Goal: Task Accomplishment & Management: Manage account settings

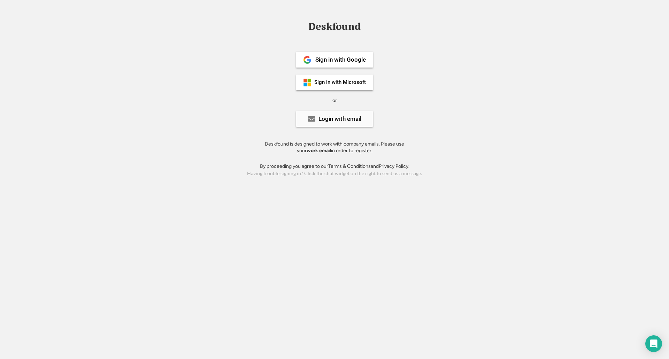
click at [342, 116] on div "Login with email" at bounding box center [339, 119] width 43 height 6
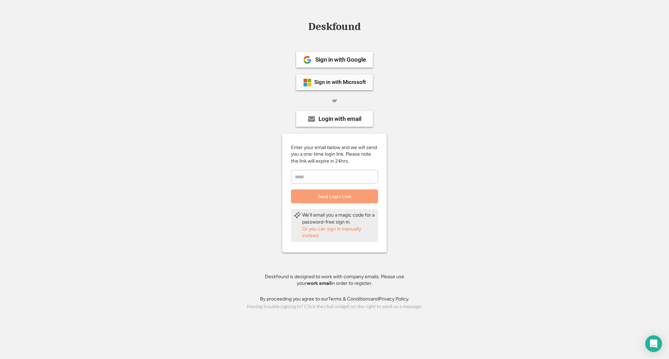
click at [334, 75] on div "Sign in with Microsoft" at bounding box center [334, 83] width 77 height 16
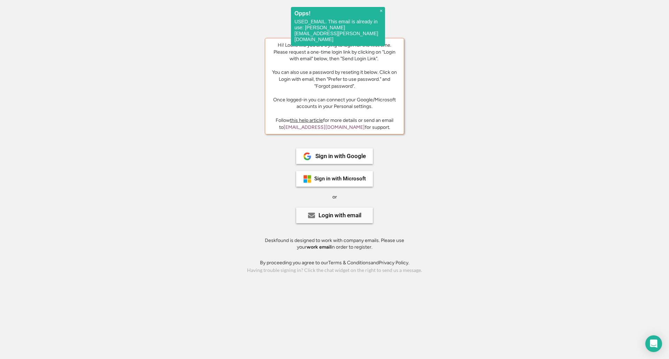
click at [343, 216] on div "Login with email" at bounding box center [339, 215] width 43 height 6
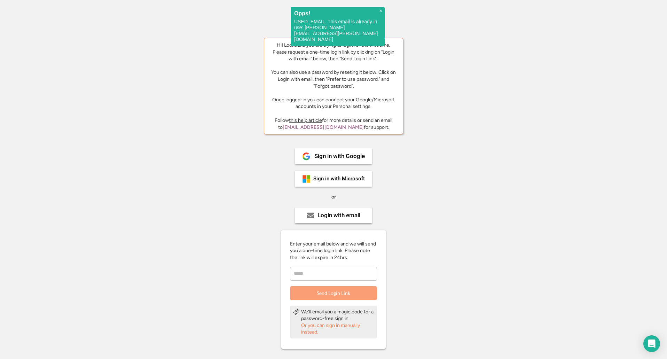
click at [327, 273] on input "email" at bounding box center [333, 274] width 87 height 14
type input "**********"
click at [334, 293] on button "Send Login Link" at bounding box center [333, 293] width 87 height 14
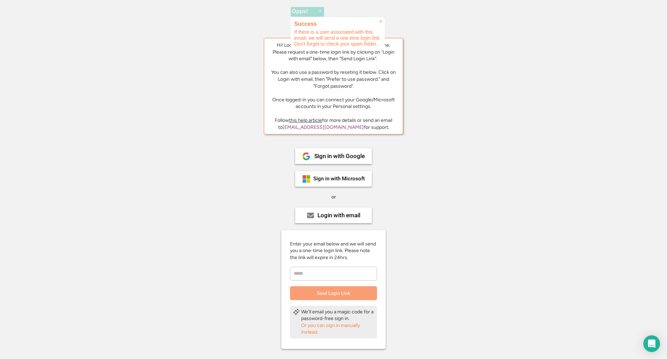
click at [206, 245] on div "Deskfound Hi! Looks like you are trying to login for the first time. Please req…" at bounding box center [333, 214] width 667 height 387
